Goal: Task Accomplishment & Management: Use online tool/utility

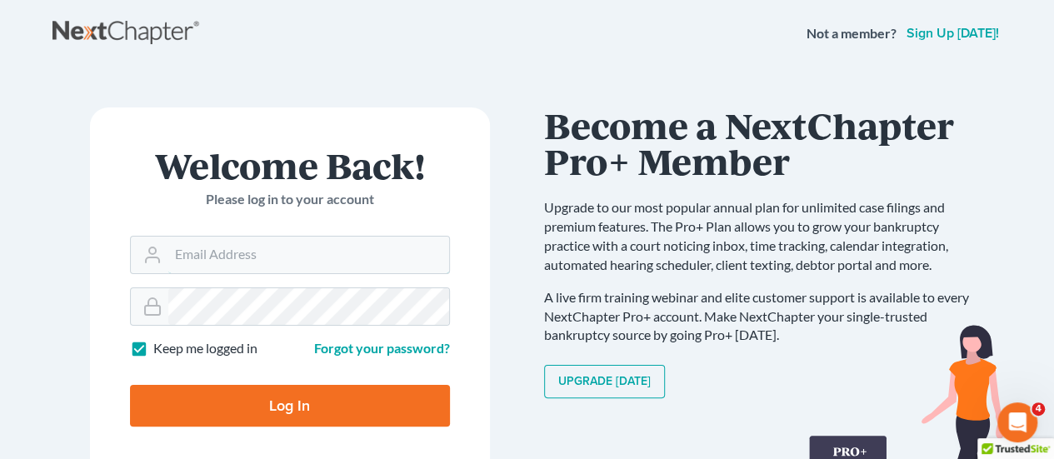
type input "[EMAIL_ADDRESS][DOMAIN_NAME]"
click at [330, 391] on input "Log In" at bounding box center [290, 406] width 320 height 42
type input "Thinking..."
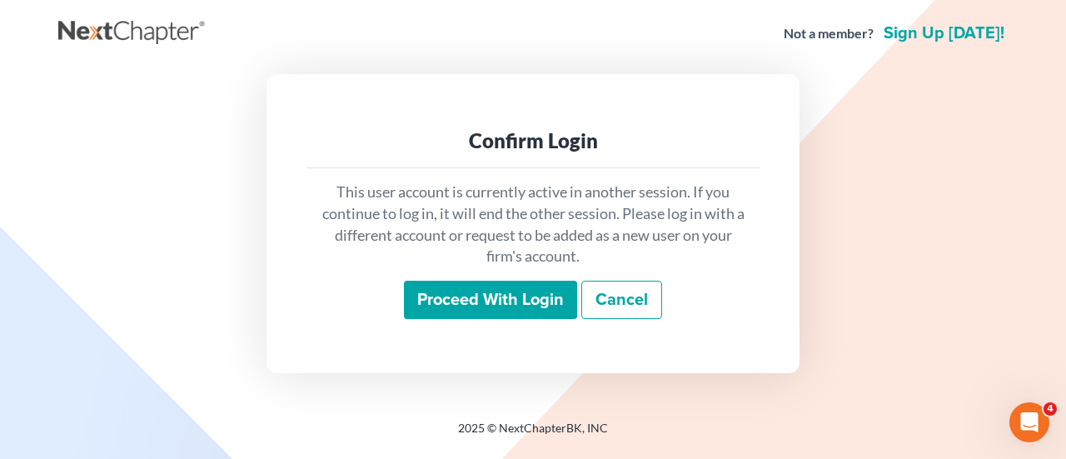
click at [533, 302] on input "Proceed with login" at bounding box center [490, 300] width 173 height 38
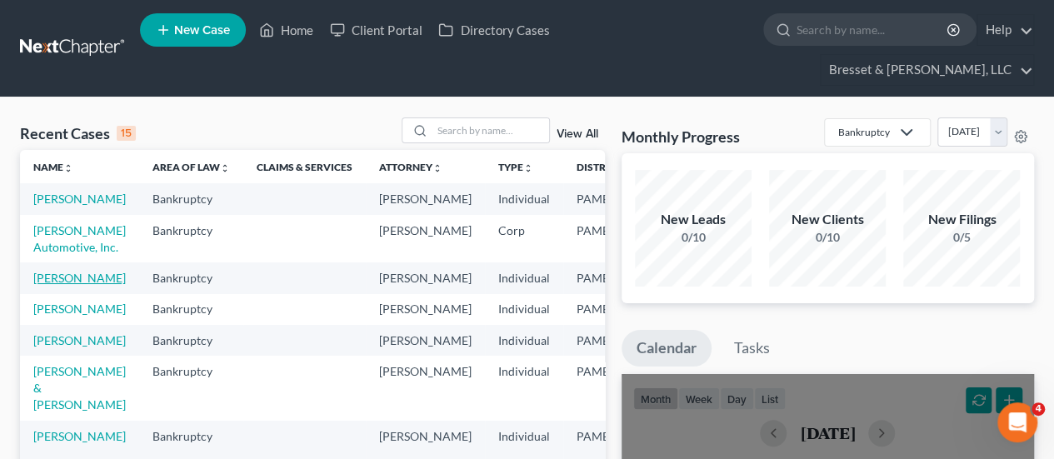
click at [52, 279] on link "[PERSON_NAME]" at bounding box center [79, 278] width 92 height 14
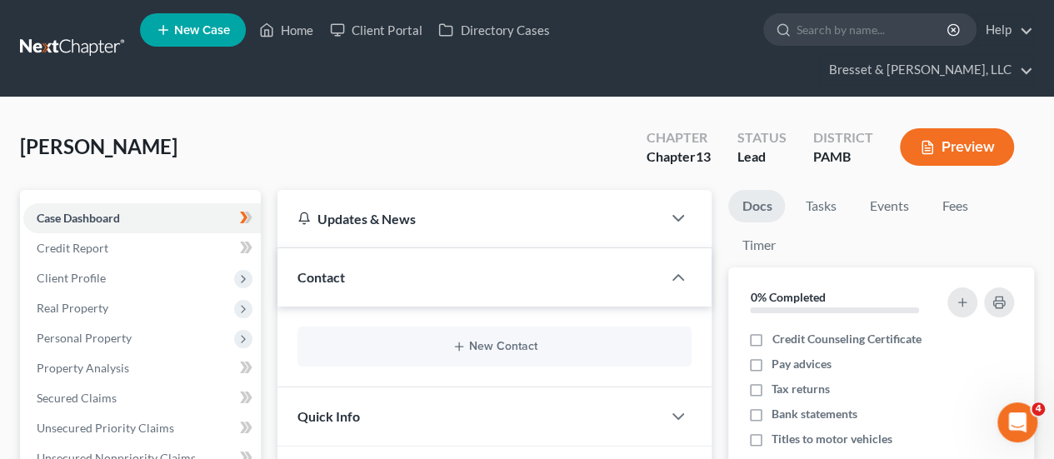
click at [980, 128] on button "Preview" at bounding box center [957, 146] width 114 height 37
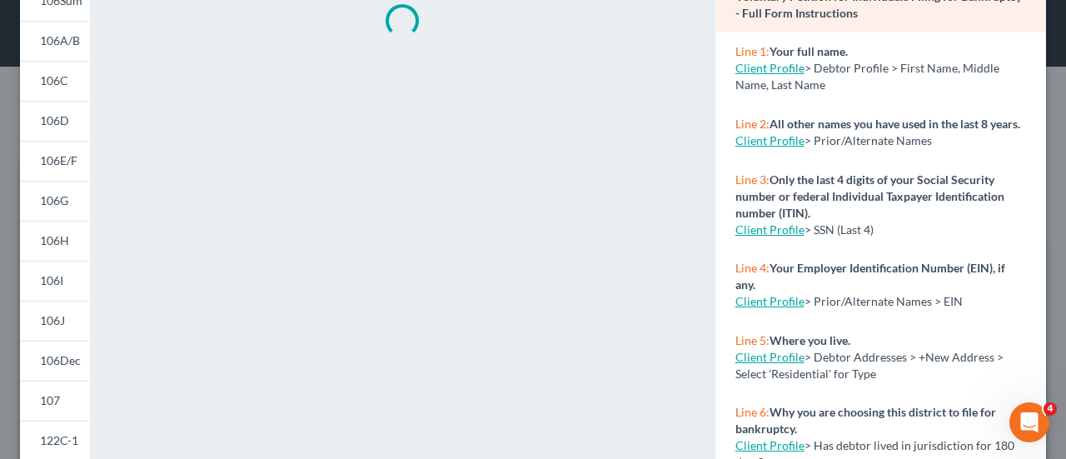
scroll to position [157, 0]
click at [65, 322] on link "106J" at bounding box center [55, 320] width 70 height 40
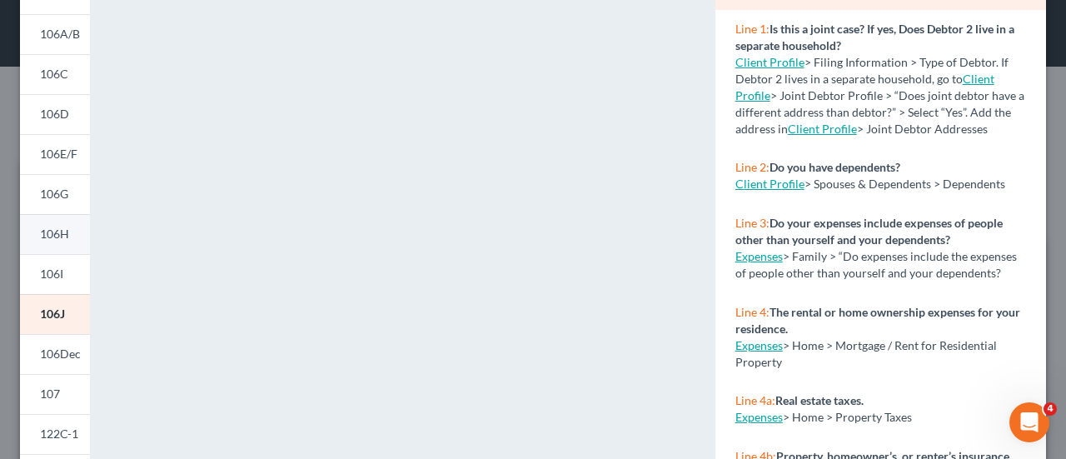
scroll to position [174, 0]
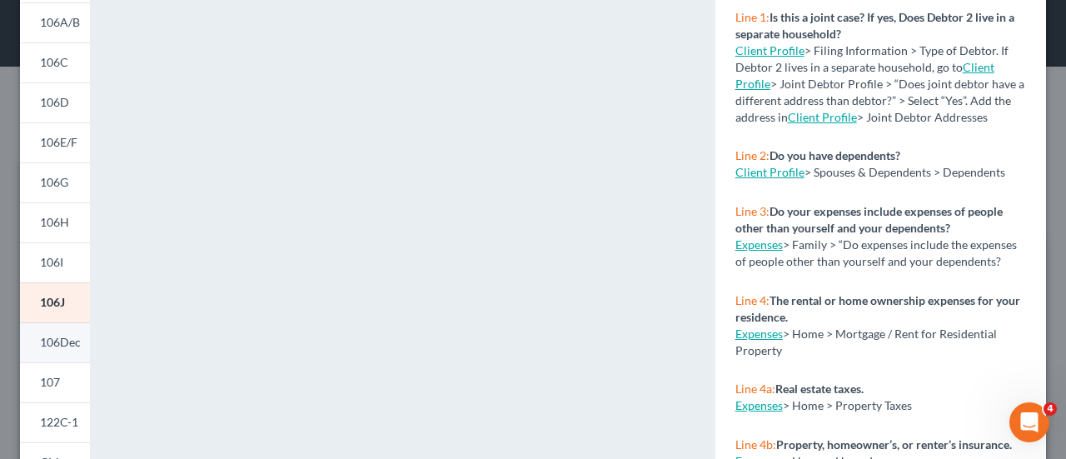
click at [67, 332] on link "106Dec" at bounding box center [55, 342] width 70 height 40
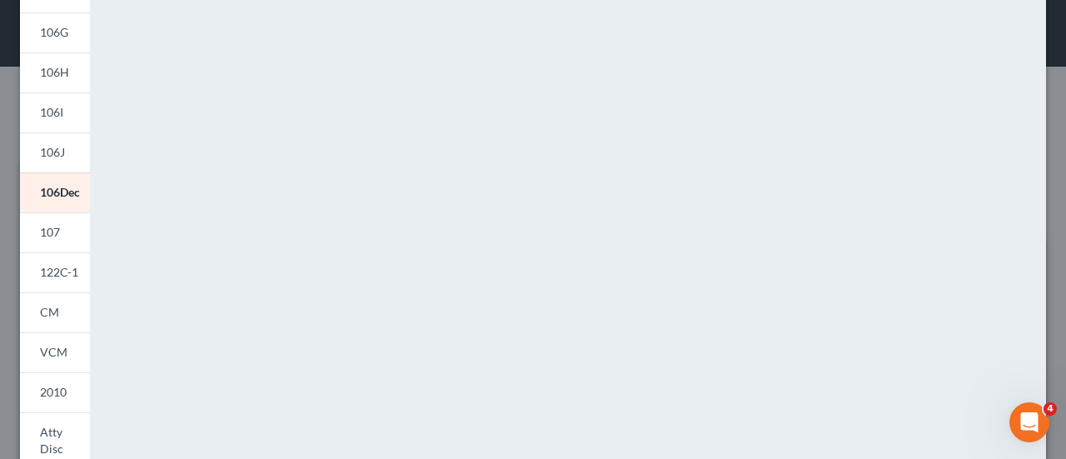
scroll to position [325, 0]
click at [51, 228] on span "107" at bounding box center [50, 231] width 20 height 14
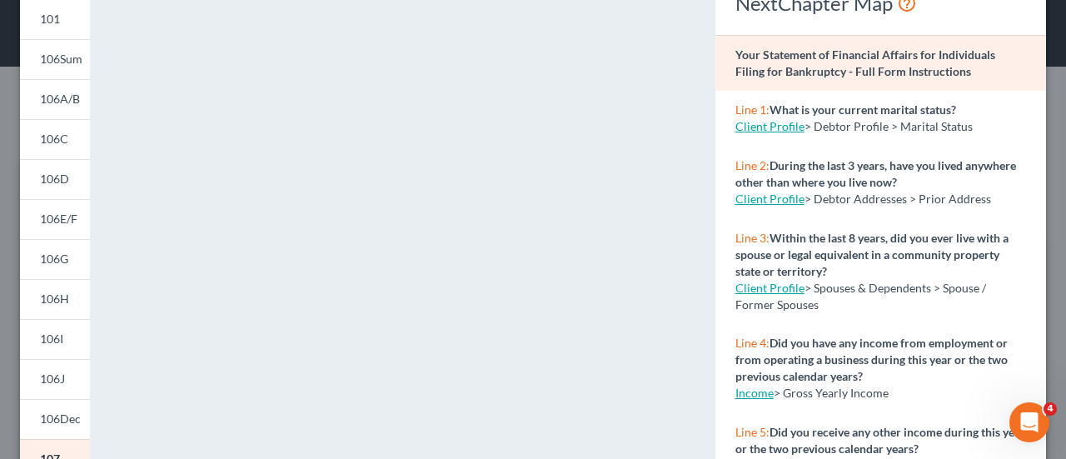
scroll to position [480, 0]
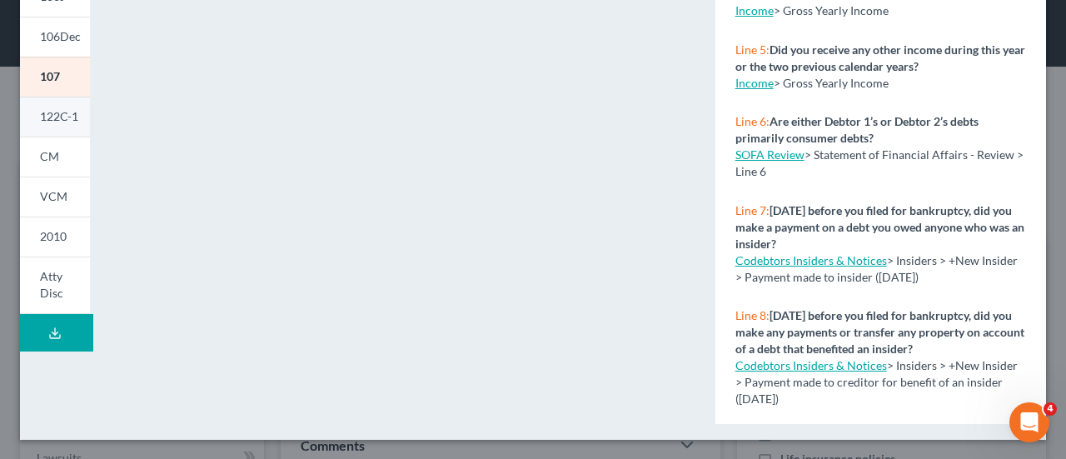
drag, startPoint x: 52, startPoint y: 116, endPoint x: 34, endPoint y: 117, distance: 17.6
click at [34, 117] on link "122C-1" at bounding box center [55, 117] width 70 height 40
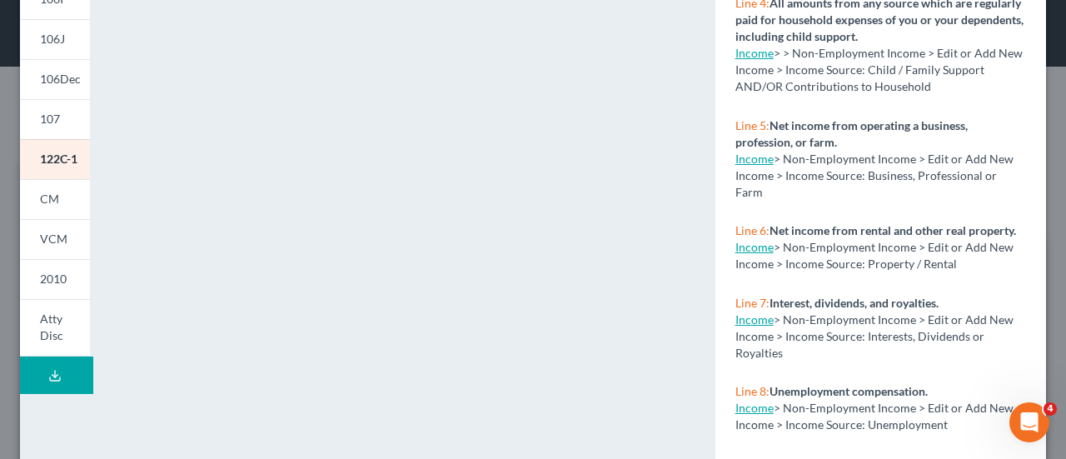
scroll to position [438, 0]
click at [62, 191] on link "CM" at bounding box center [55, 198] width 70 height 40
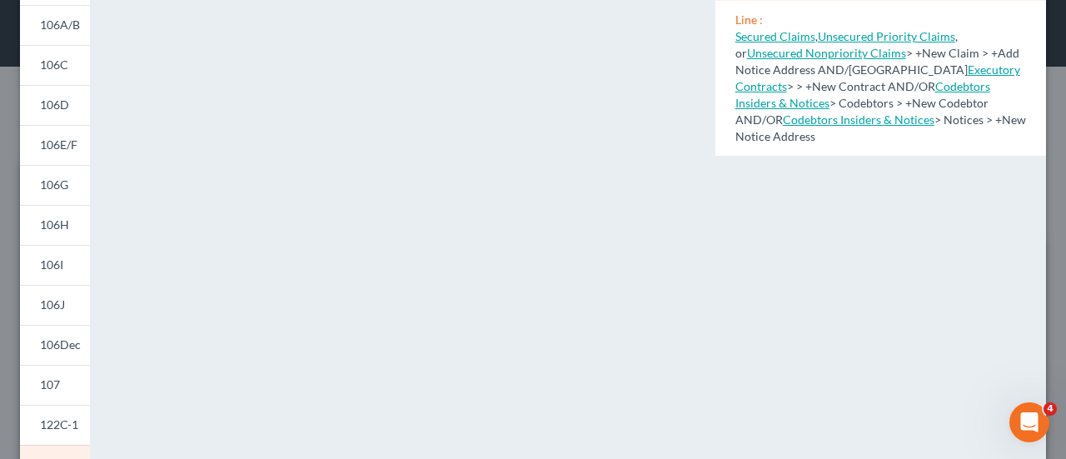
scroll to position [170, 0]
click at [55, 261] on span "106I" at bounding box center [51, 266] width 23 height 14
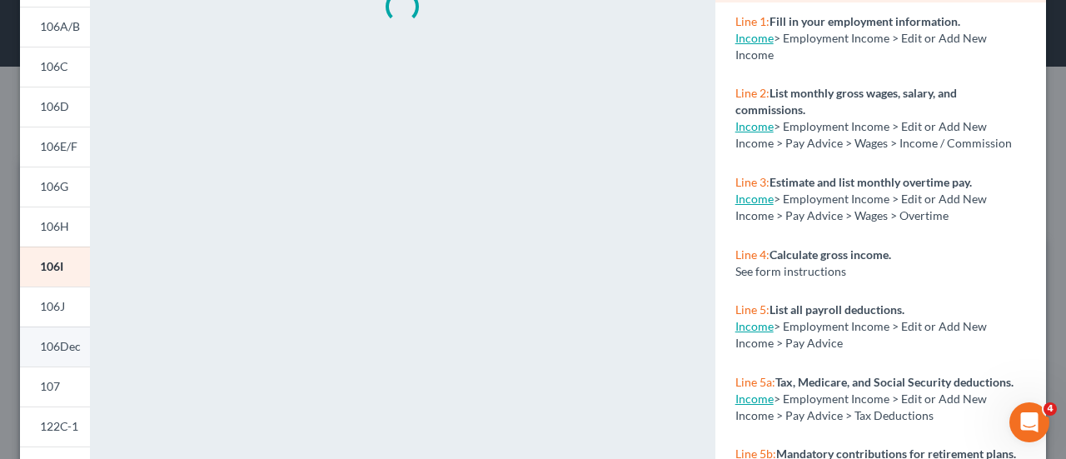
click at [60, 355] on link "106Dec" at bounding box center [55, 347] width 70 height 40
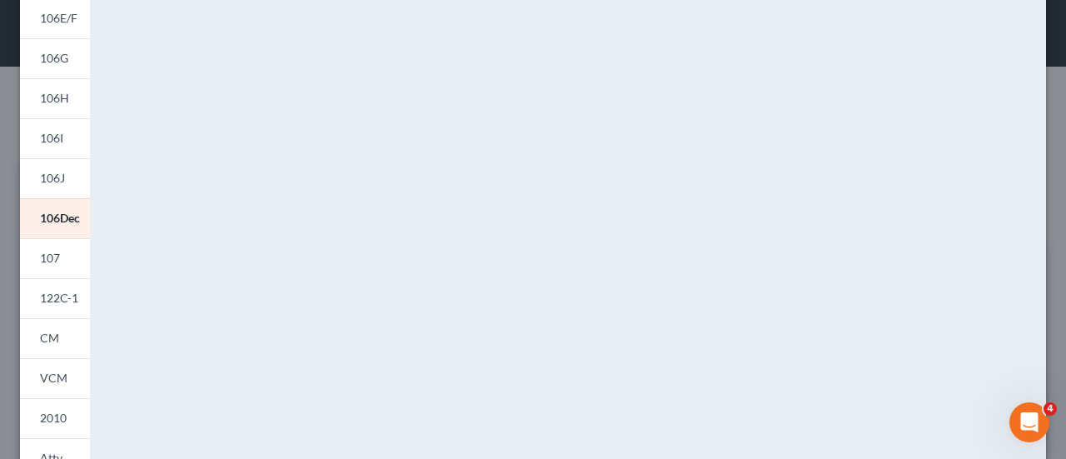
scroll to position [303, 0]
click at [52, 256] on span "107" at bounding box center [50, 253] width 20 height 14
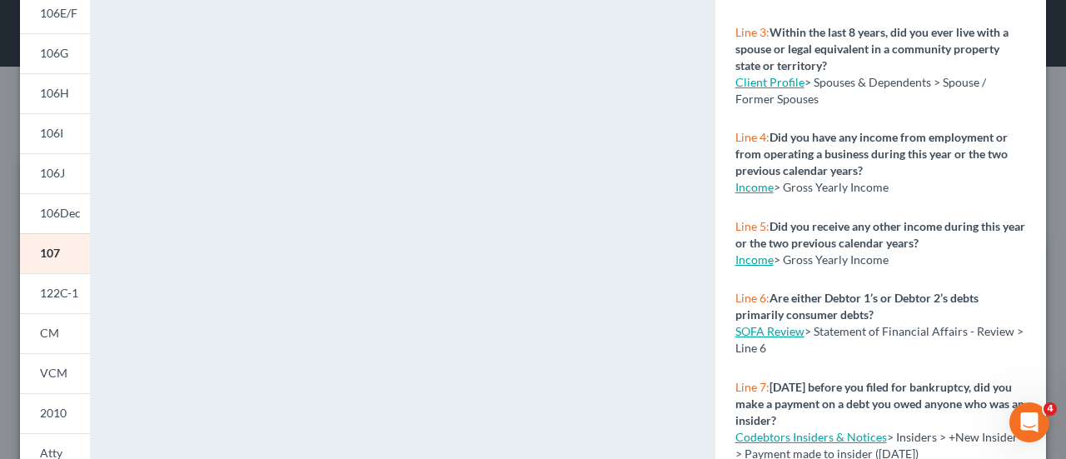
scroll to position [0, 0]
